Goal: Information Seeking & Learning: Check status

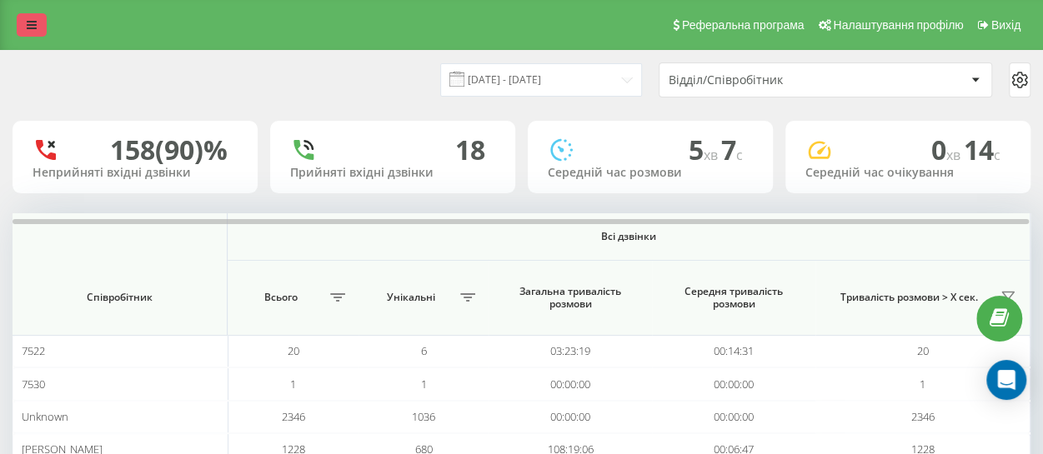
click at [32, 23] on icon at bounding box center [32, 25] width 10 height 12
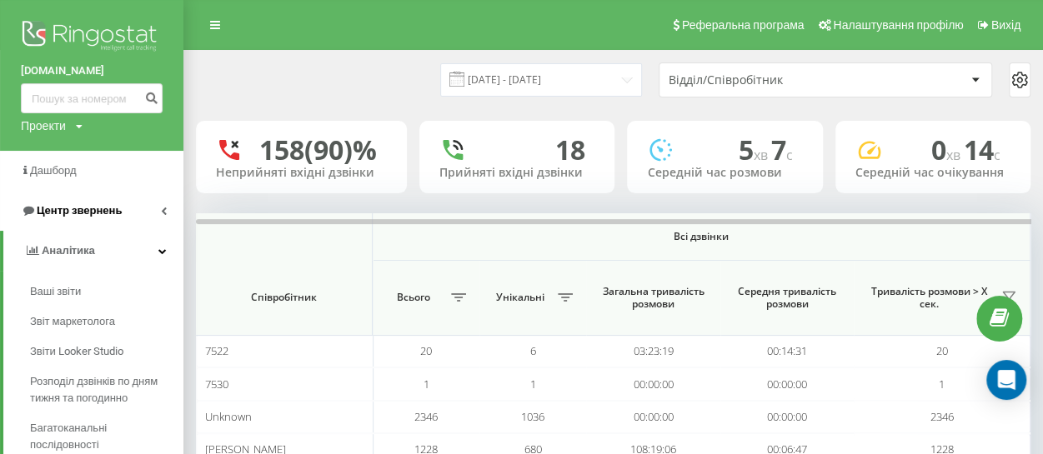
click at [99, 208] on span "Центр звернень" at bounding box center [79, 210] width 85 height 13
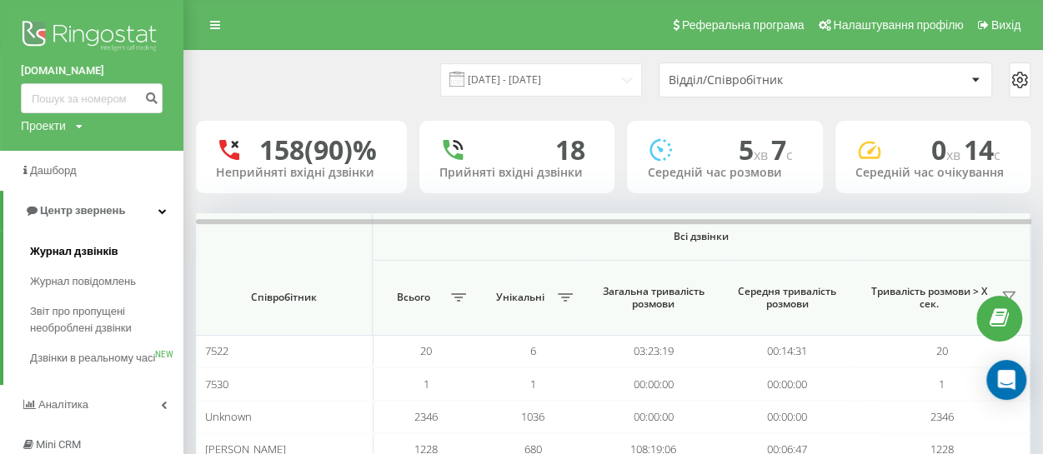
click at [84, 252] on span "Журнал дзвінків" at bounding box center [74, 251] width 88 height 17
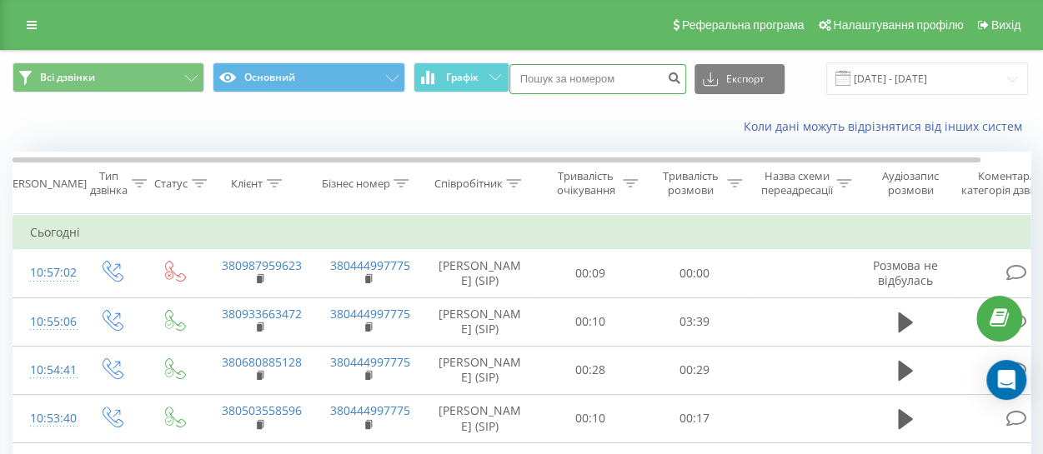
click at [568, 75] on input at bounding box center [597, 79] width 177 height 30
paste input "380987959623"
type input "380987959623"
click at [668, 76] on icon "submit" at bounding box center [675, 76] width 14 height 10
